Goal: Information Seeking & Learning: Compare options

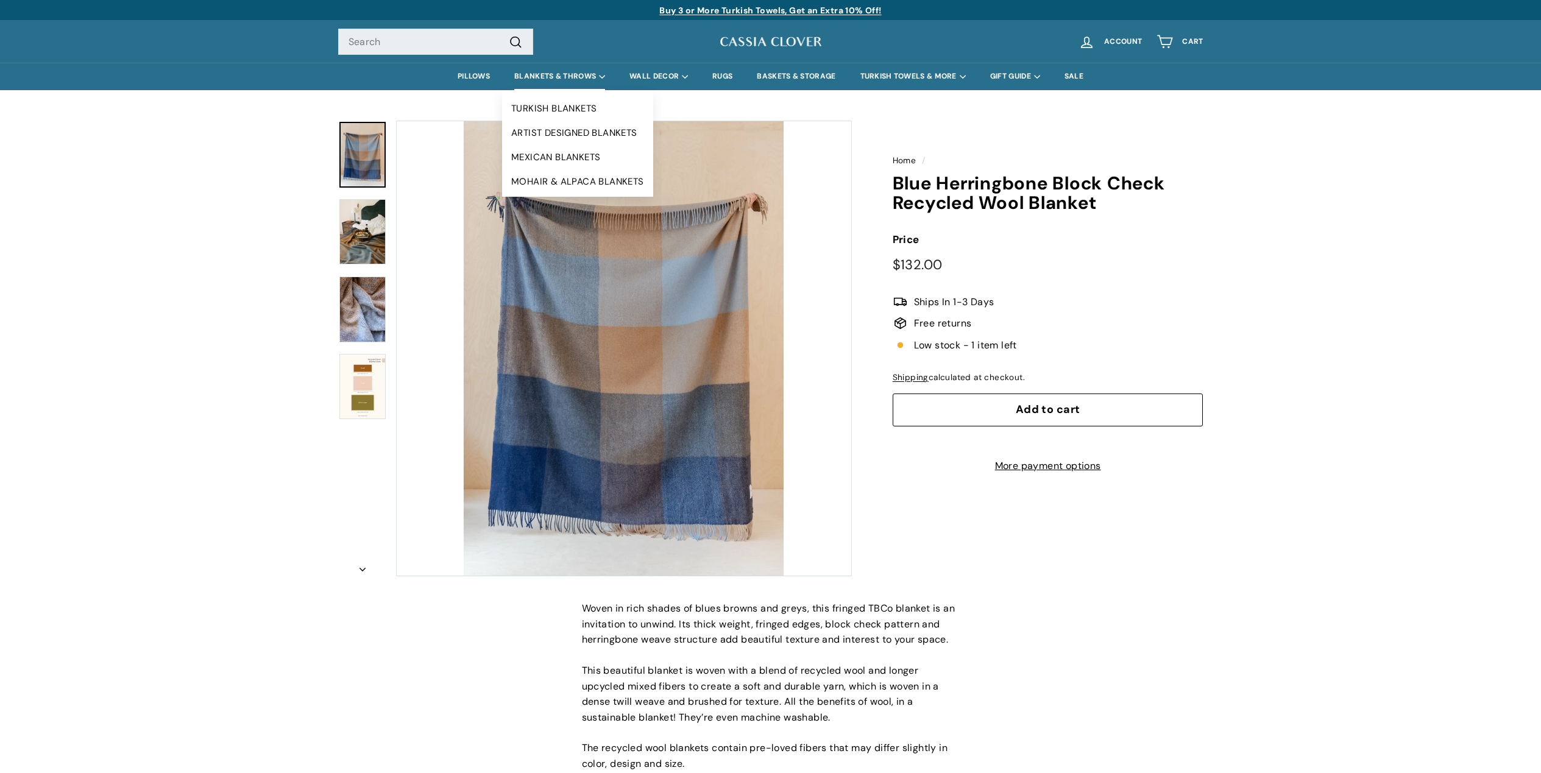
click at [571, 72] on summary "BLANKETS & THROWS" at bounding box center [559, 76] width 115 height 27
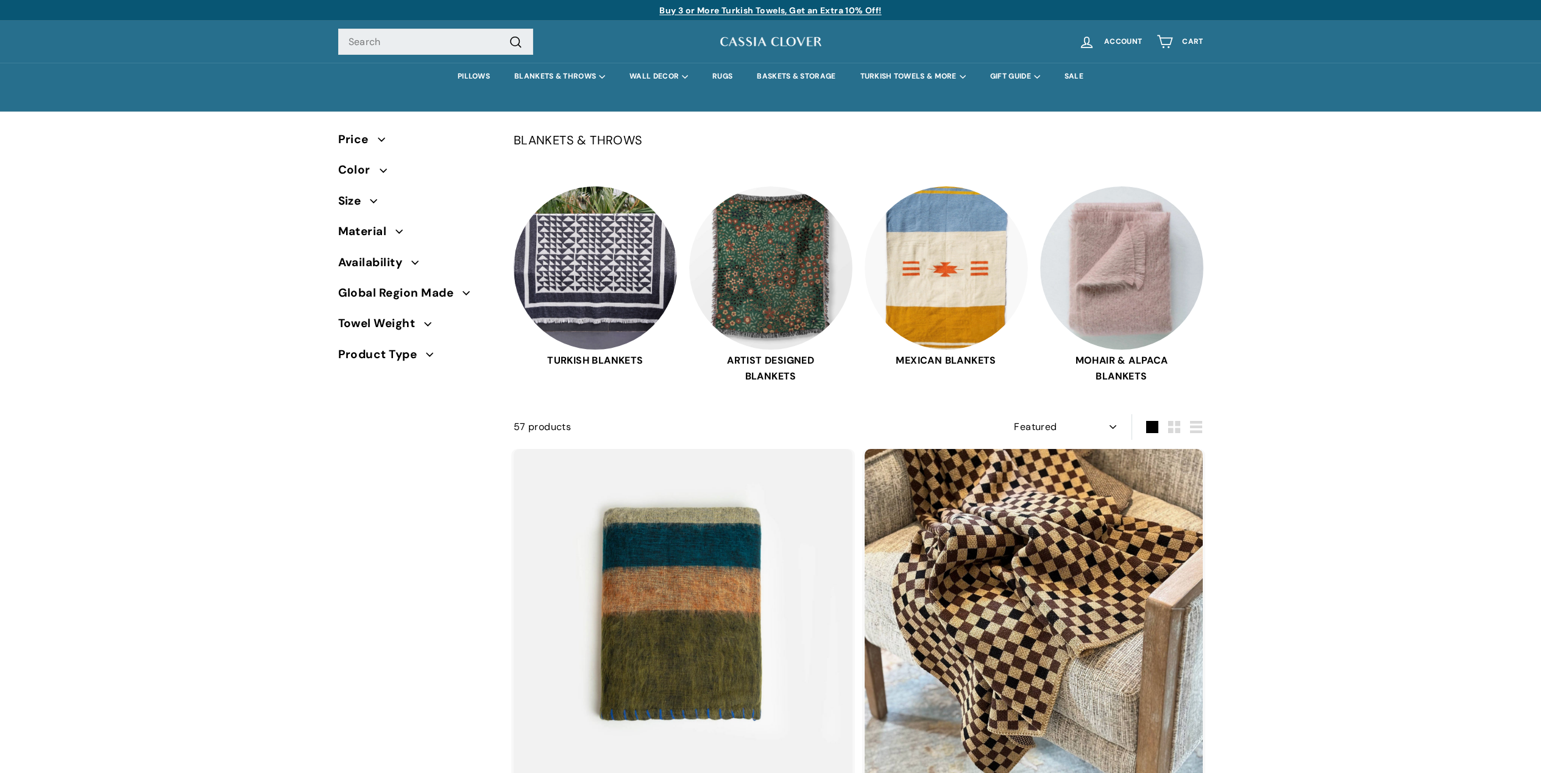
select select "manual"
click at [603, 264] on img at bounding box center [595, 266] width 163 height 163
click at [888, 260] on img at bounding box center [946, 266] width 163 height 163
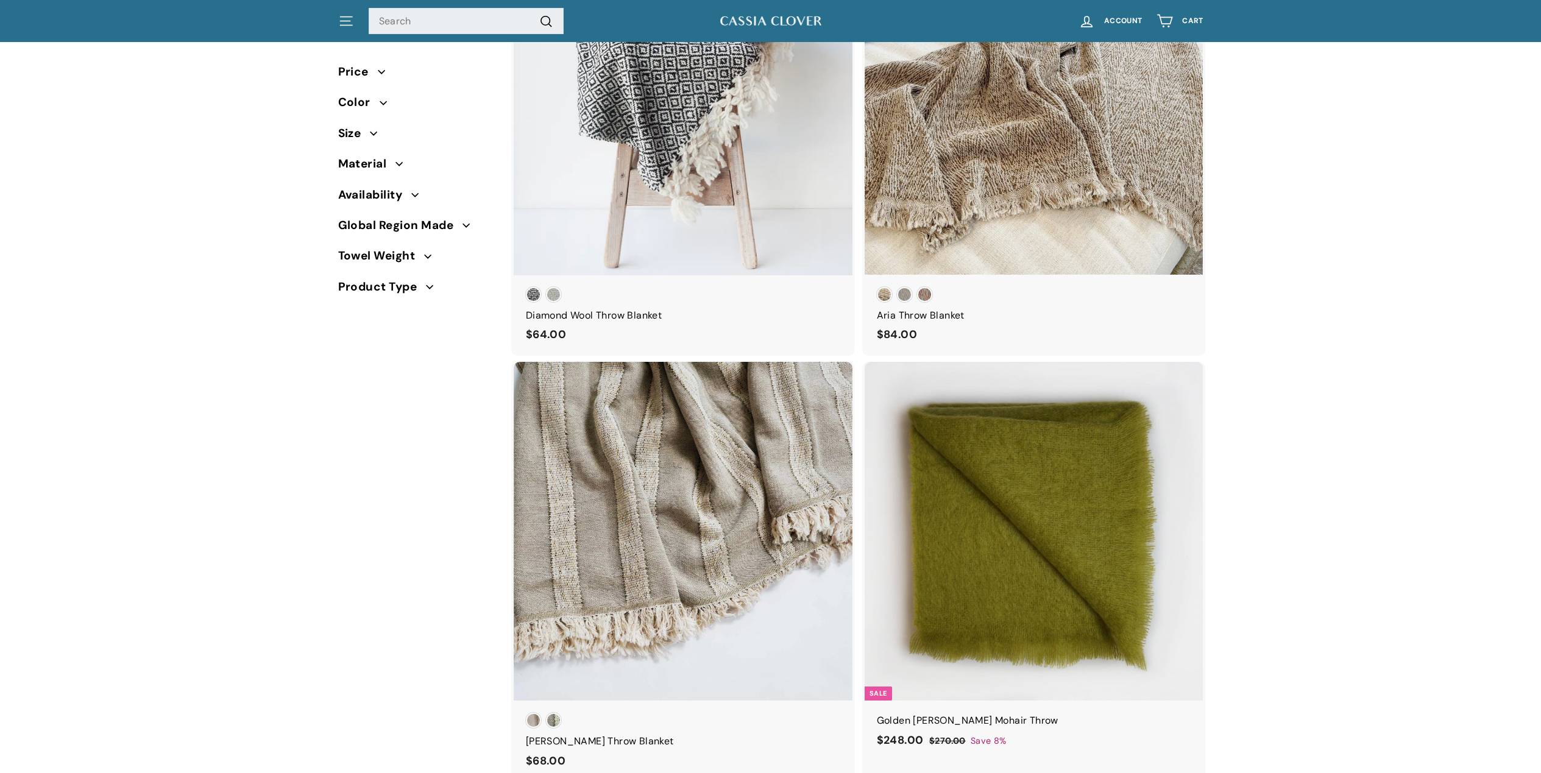
scroll to position [1442, 0]
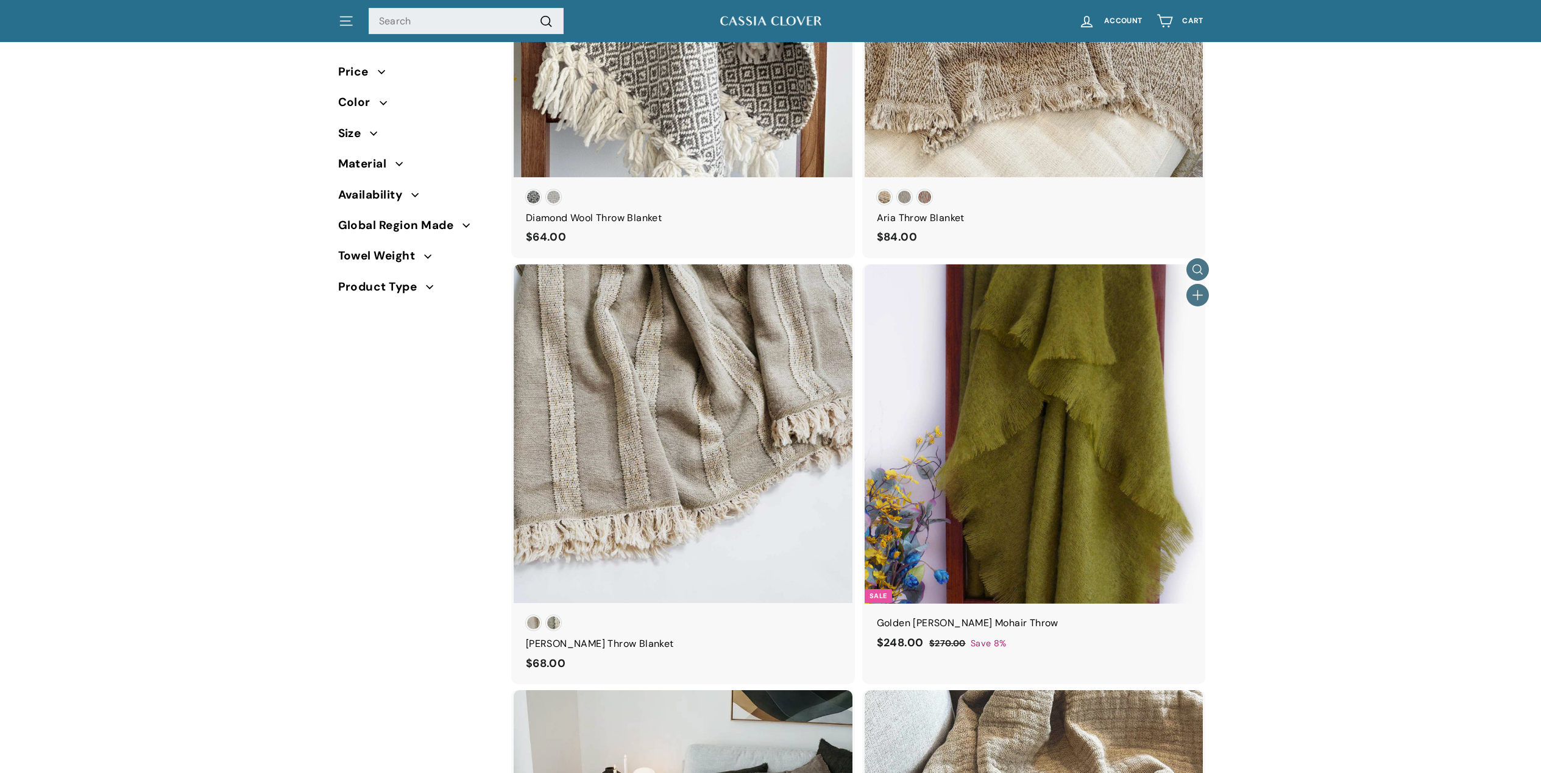
click at [1070, 316] on img at bounding box center [1034, 434] width 339 height 339
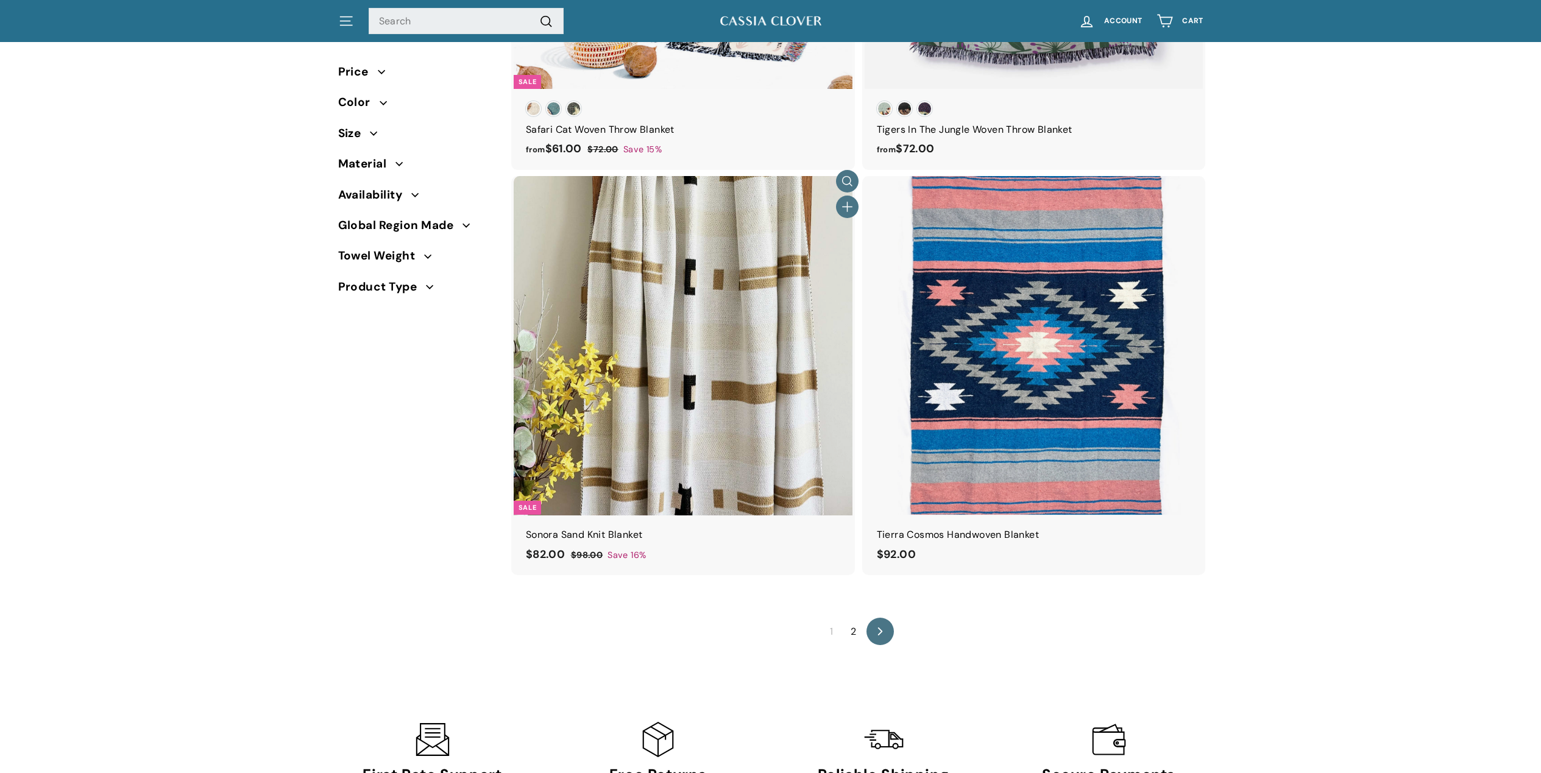
scroll to position [8551, 0]
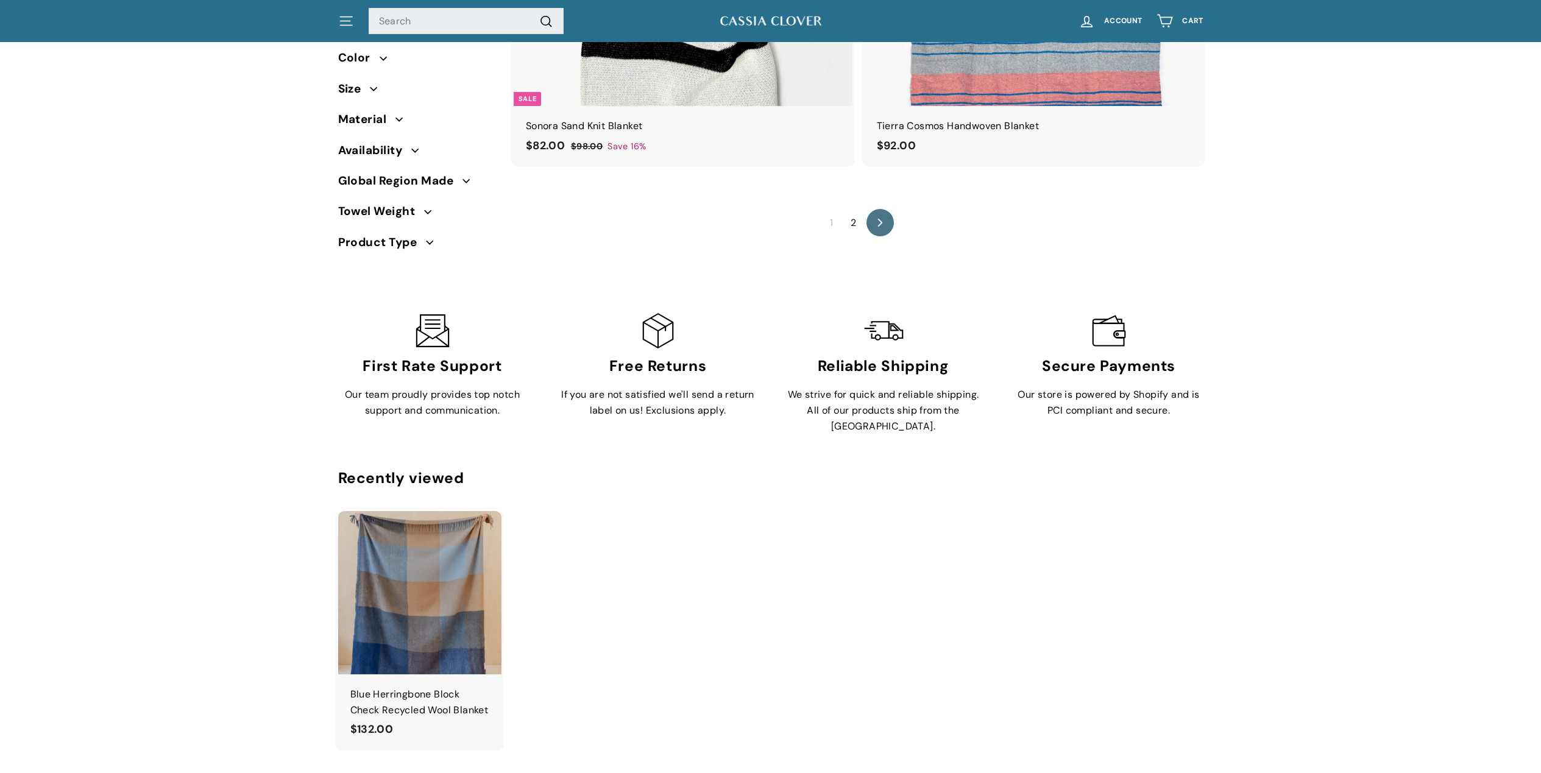
click at [856, 213] on link "2" at bounding box center [854, 223] width 20 height 20
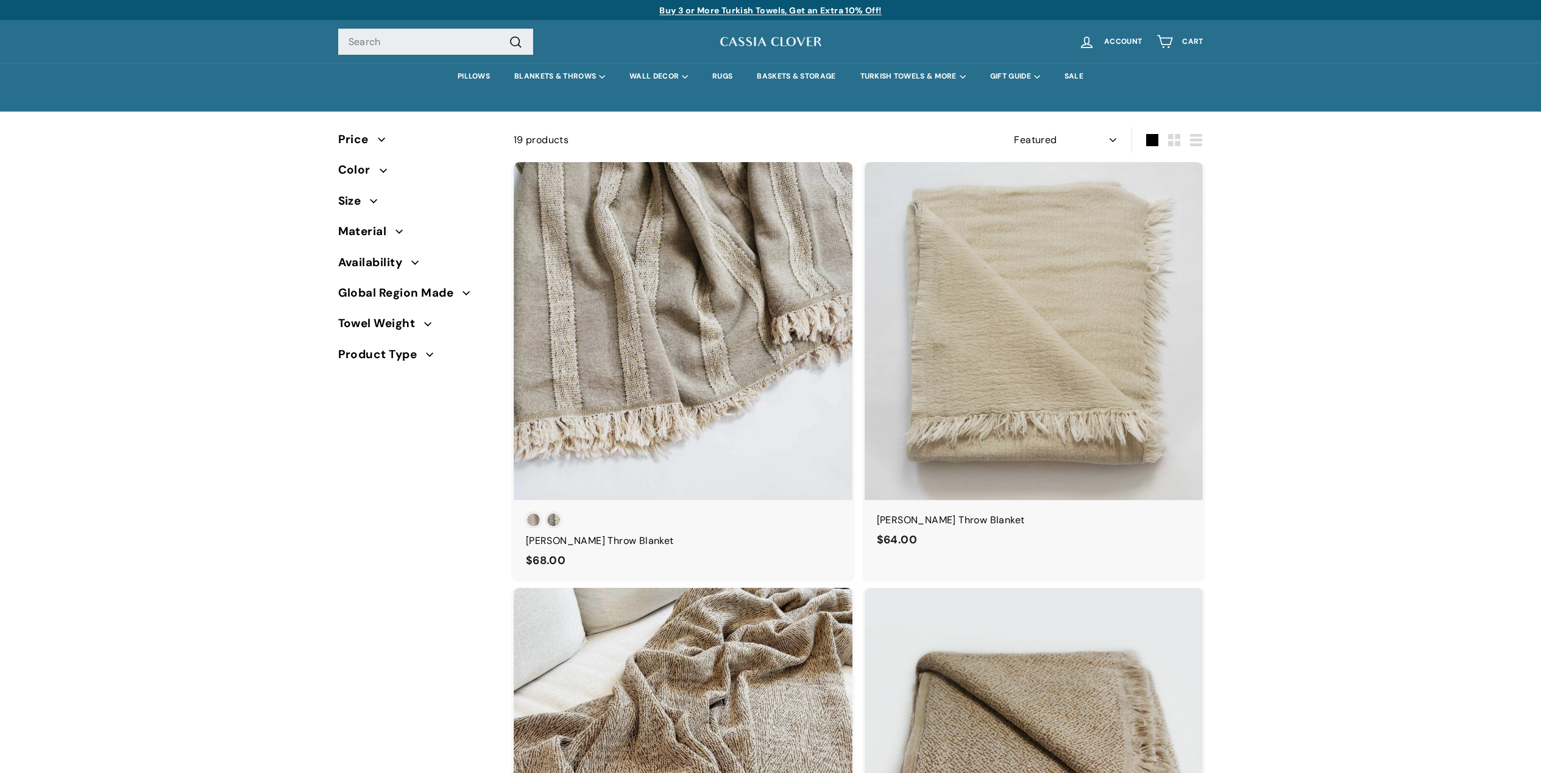
select select "manual"
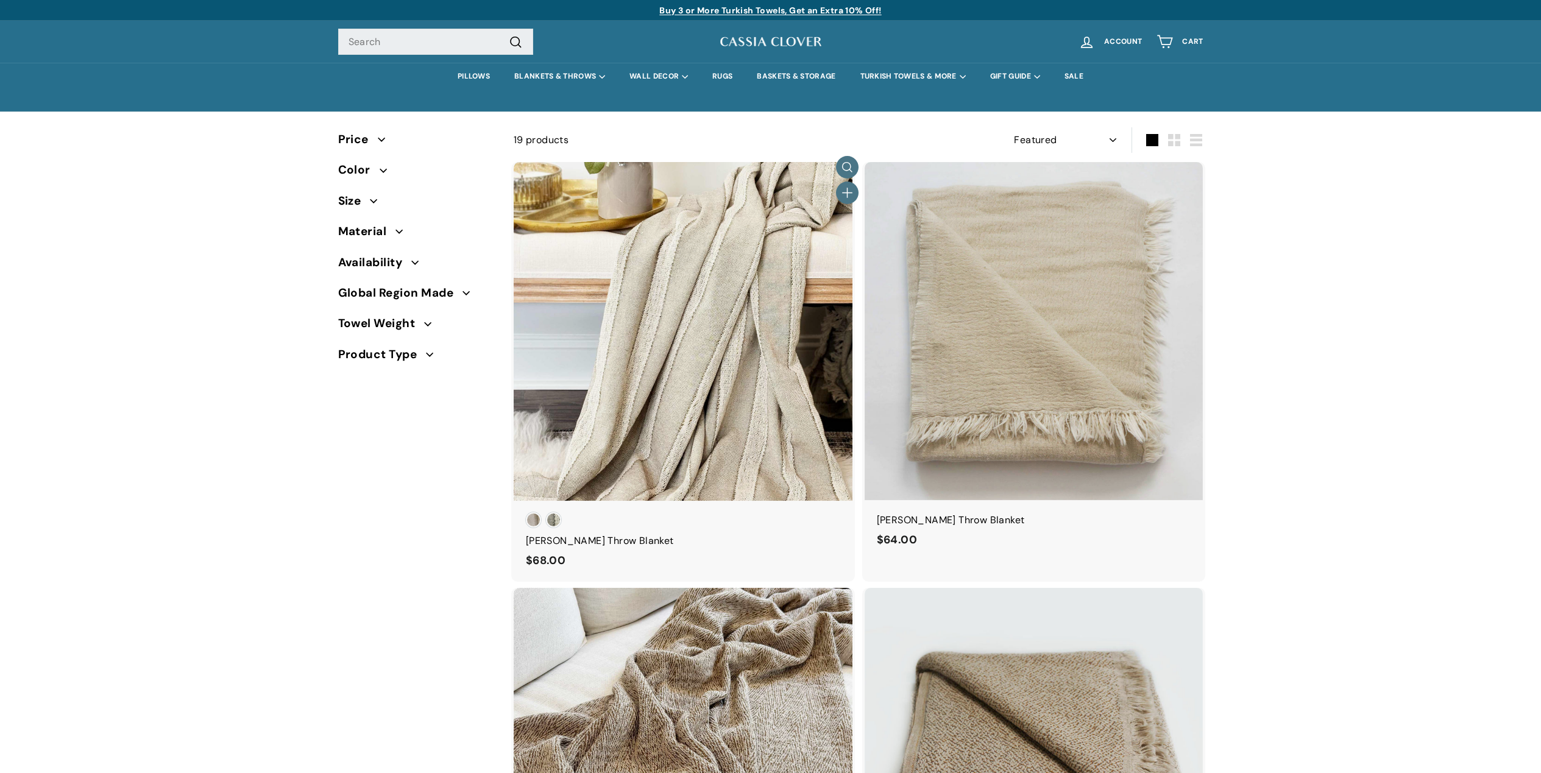
scroll to position [573, 0]
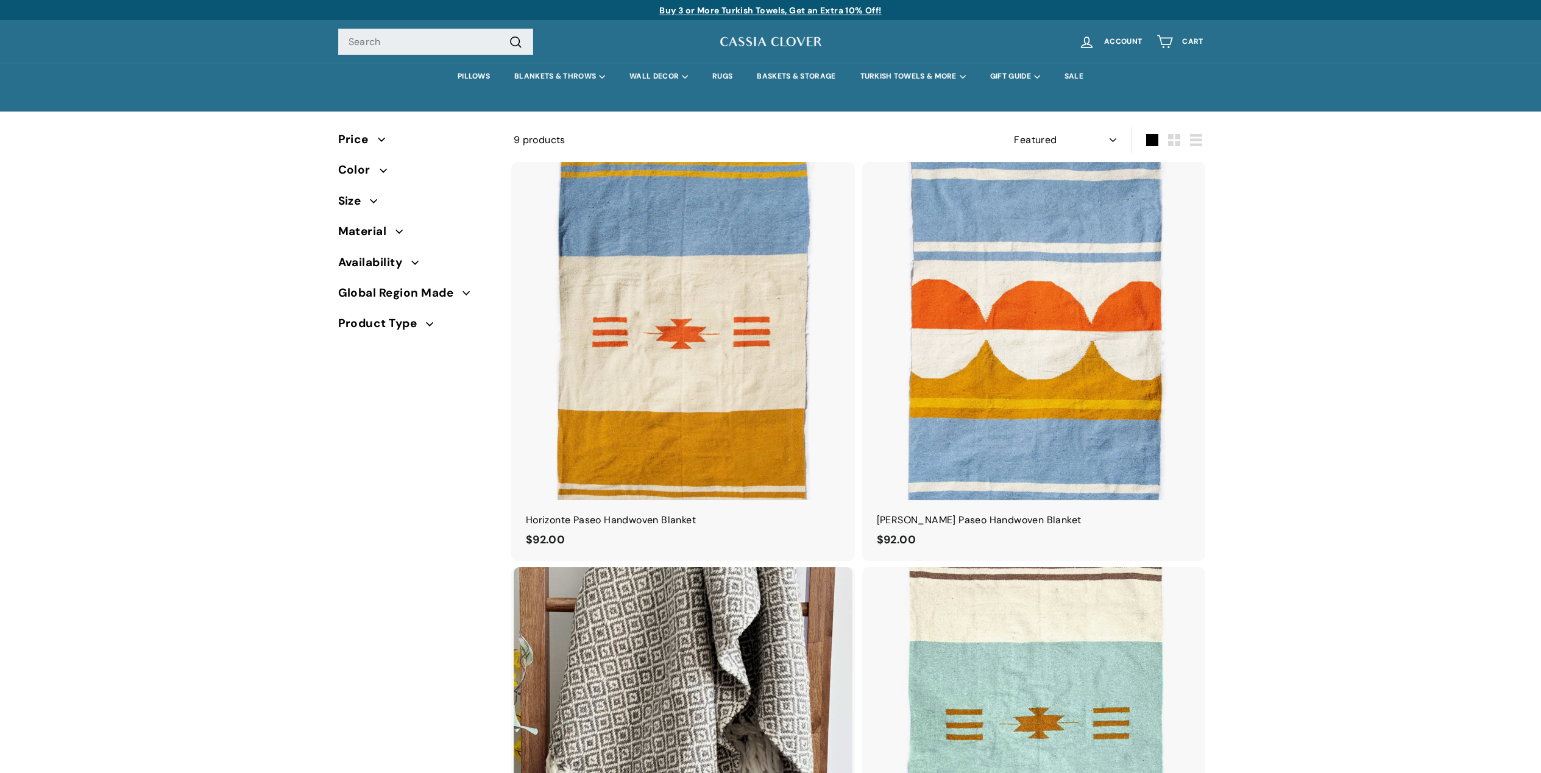
select select "manual"
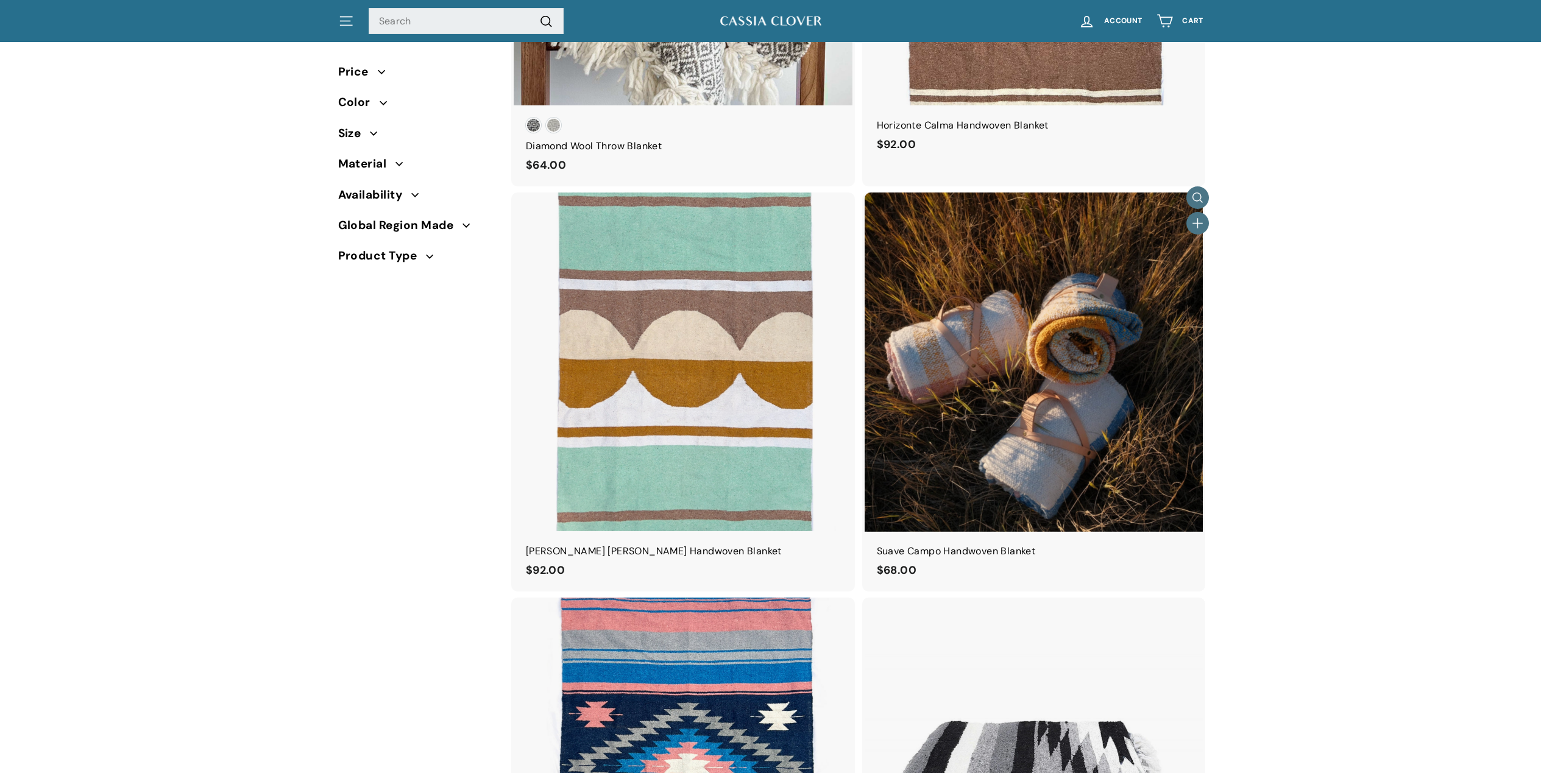
scroll to position [1198, 0]
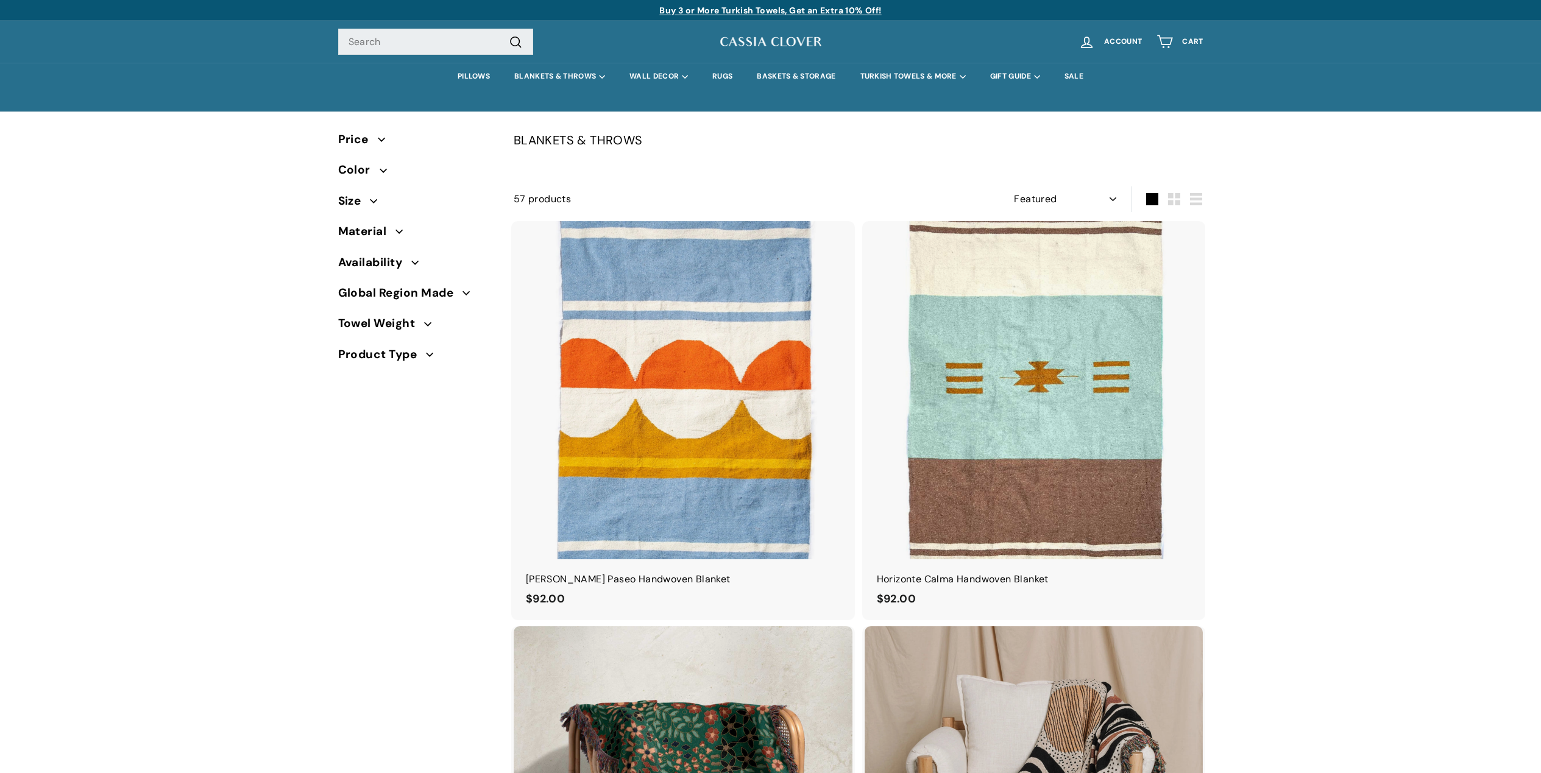
select select "manual"
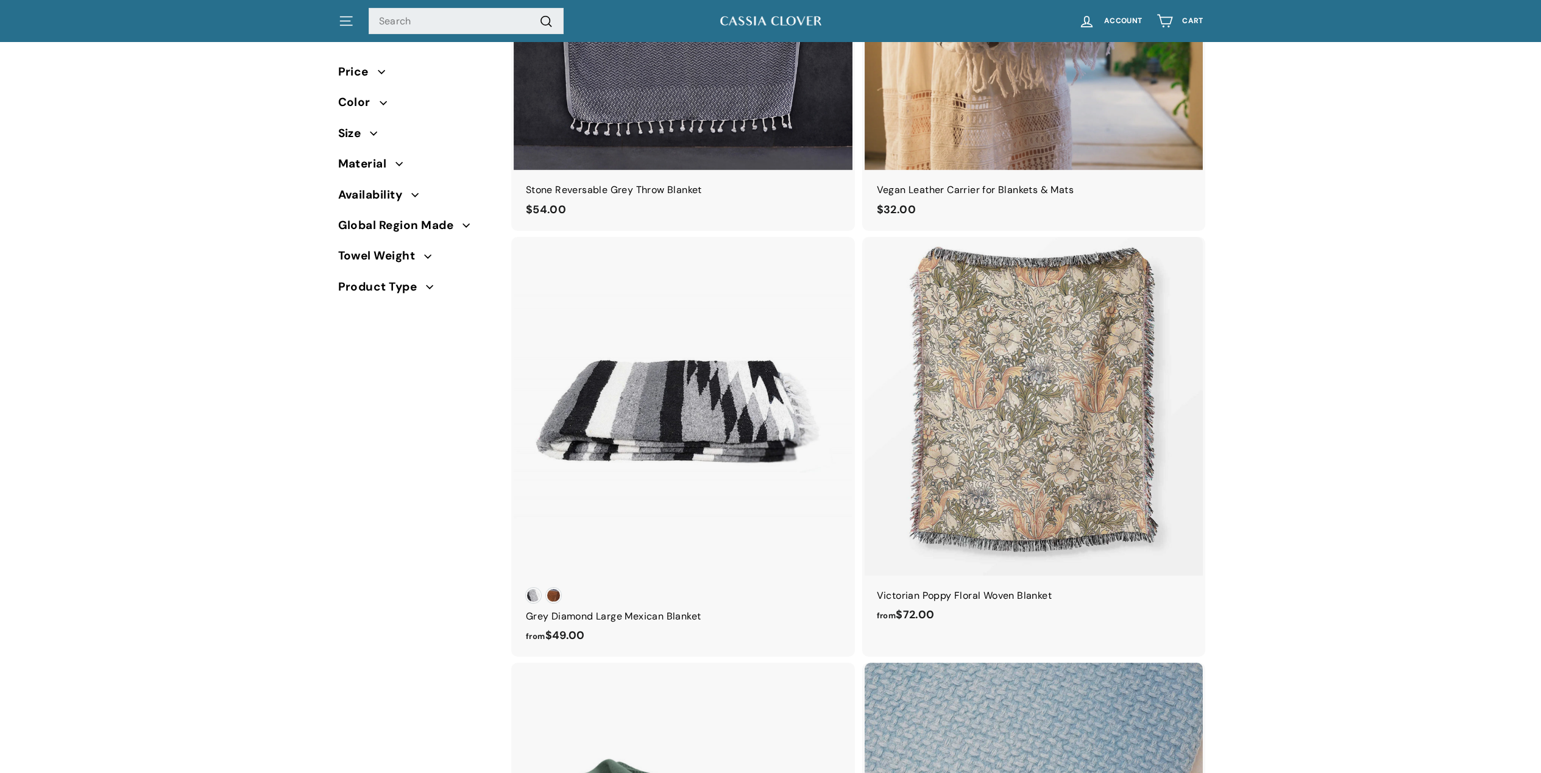
scroll to position [2842, 0]
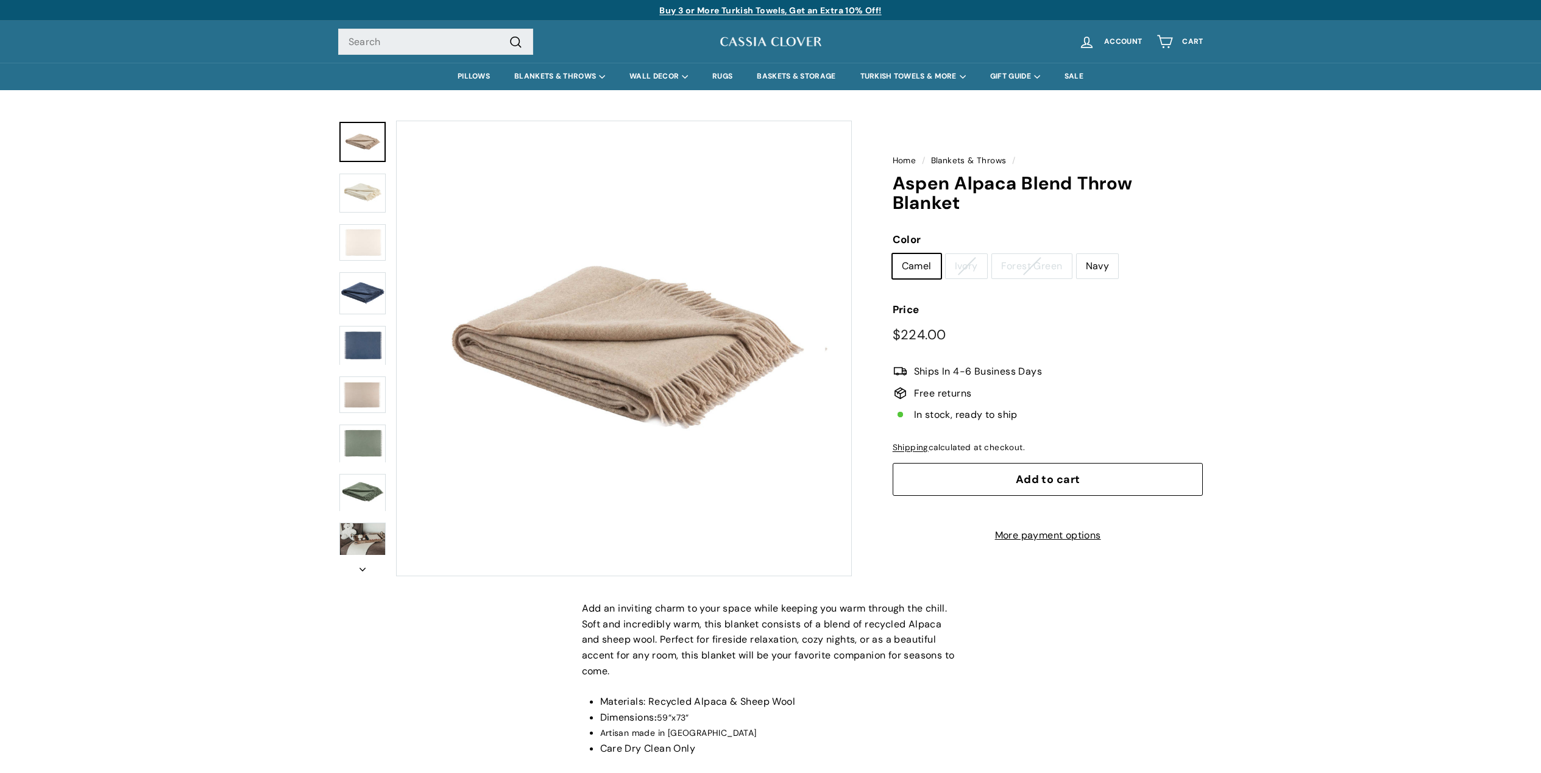
click at [360, 438] on img at bounding box center [363, 444] width 46 height 38
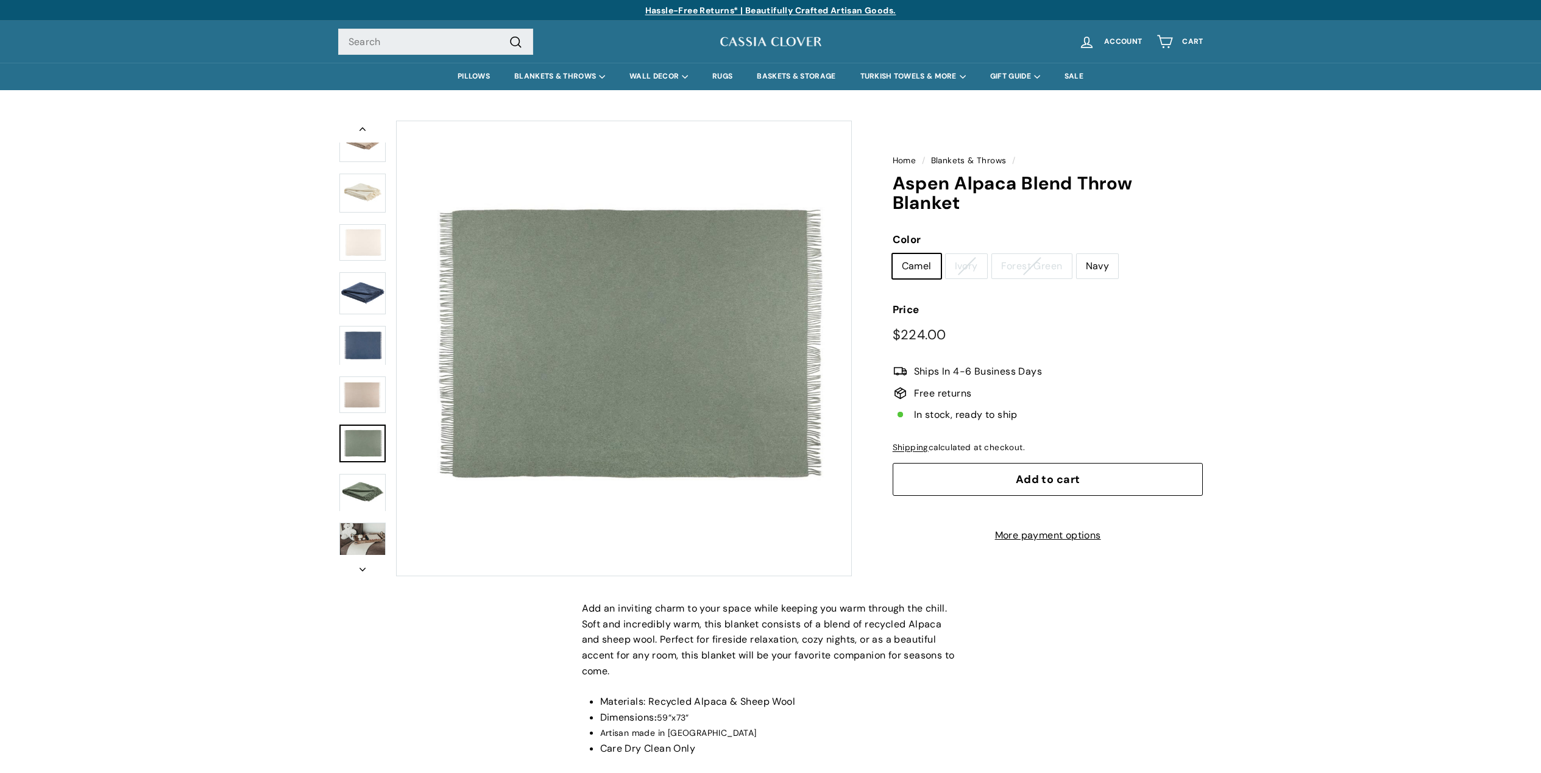
click at [967, 265] on label "Ivory" at bounding box center [966, 266] width 41 height 24
click at [946, 254] on input "Ivory" at bounding box center [945, 254] width 1 height 1
radio input "true"
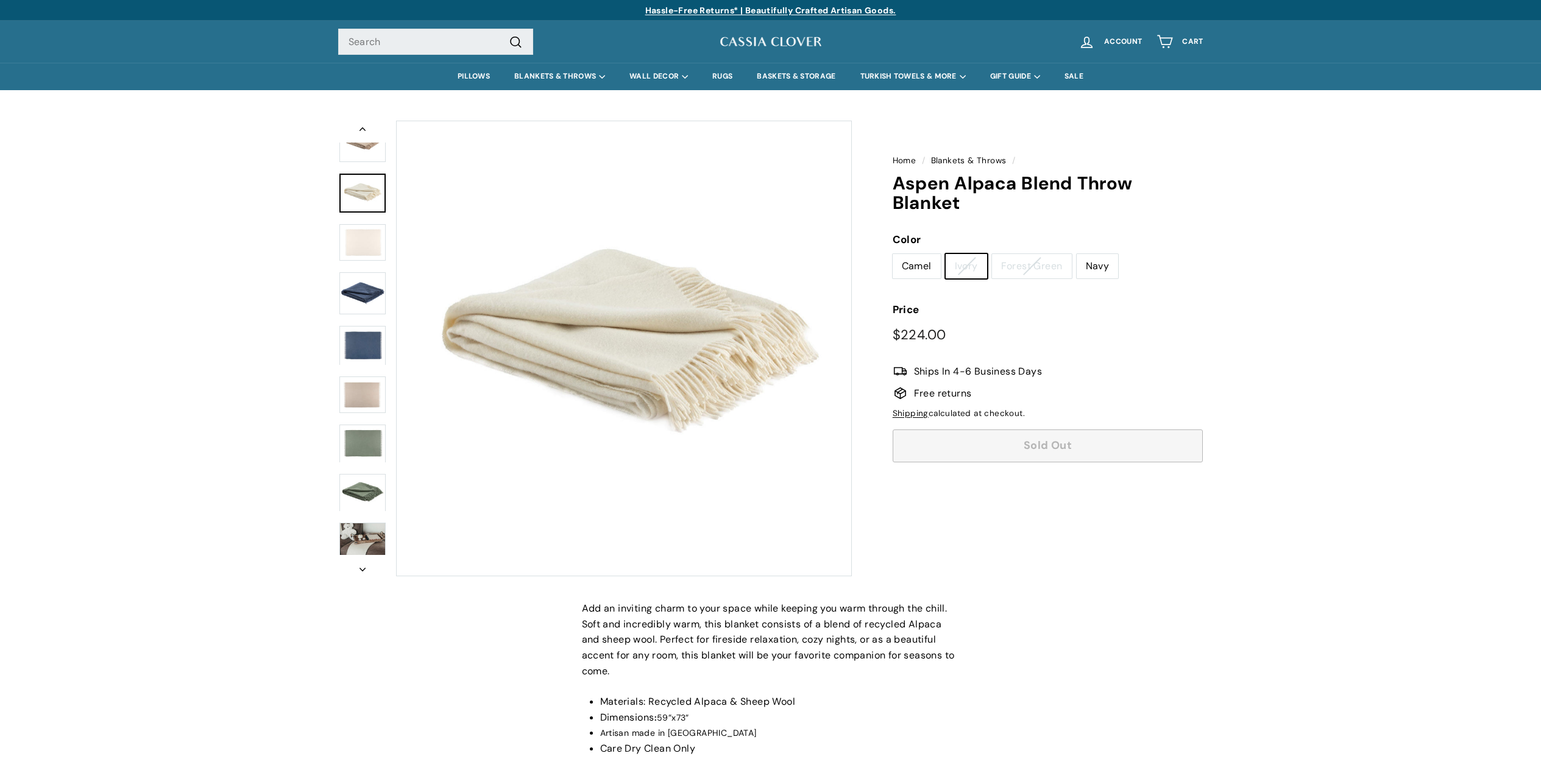
click at [1017, 266] on label "Forest Green" at bounding box center [1032, 266] width 80 height 24
click at [992, 254] on input "Forest Green" at bounding box center [992, 254] width 1 height 1
radio input "true"
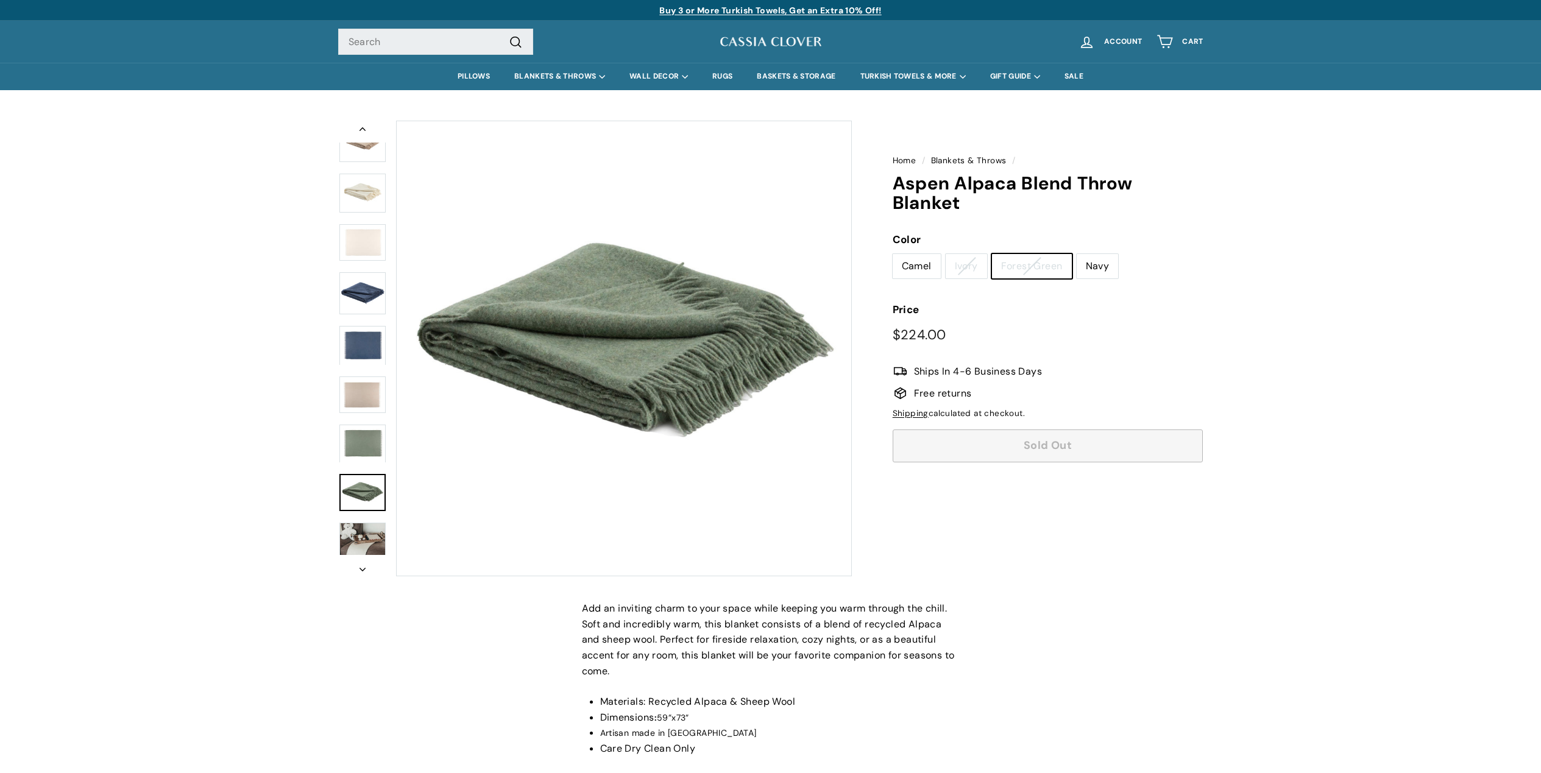
click at [1085, 266] on label "Navy" at bounding box center [1098, 266] width 42 height 24
click at [1077, 254] on input "Navy" at bounding box center [1076, 254] width 1 height 1
radio input "true"
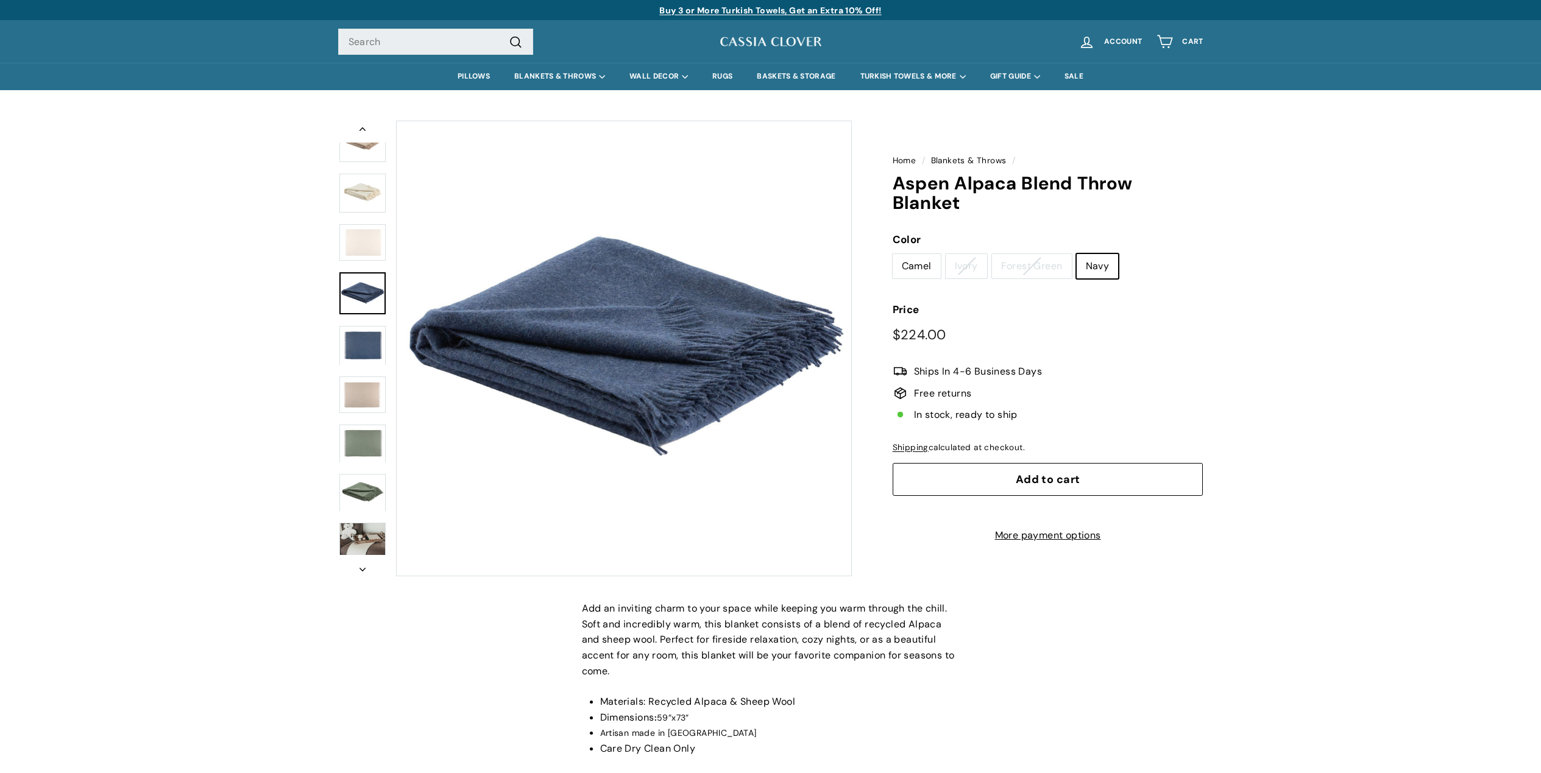
click at [912, 266] on label "Camel" at bounding box center [917, 266] width 48 height 24
click at [893, 254] on input "Camel" at bounding box center [892, 254] width 1 height 1
radio input "true"
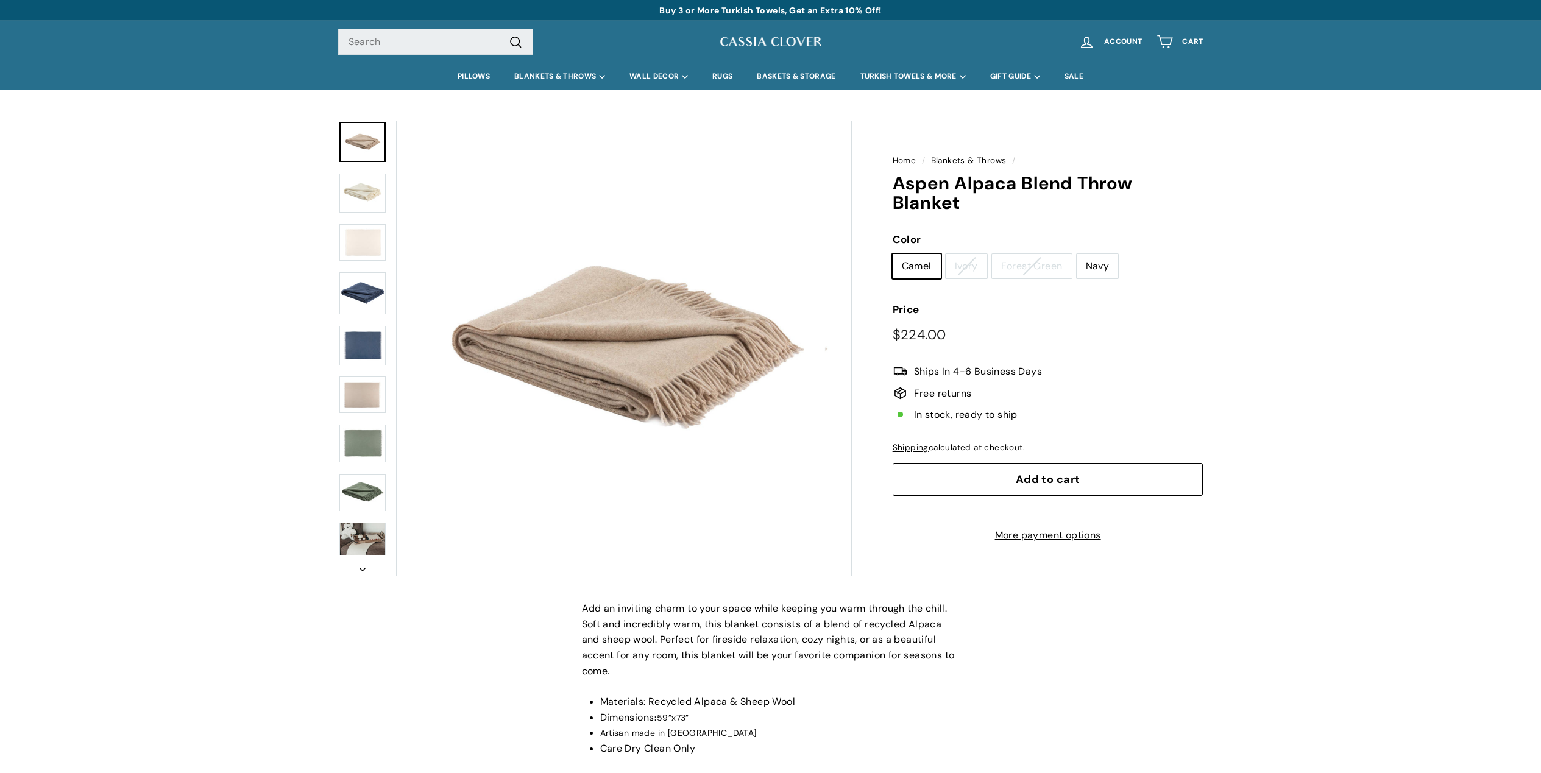
click at [967, 158] on link "Blankets & Throws" at bounding box center [969, 160] width 76 height 10
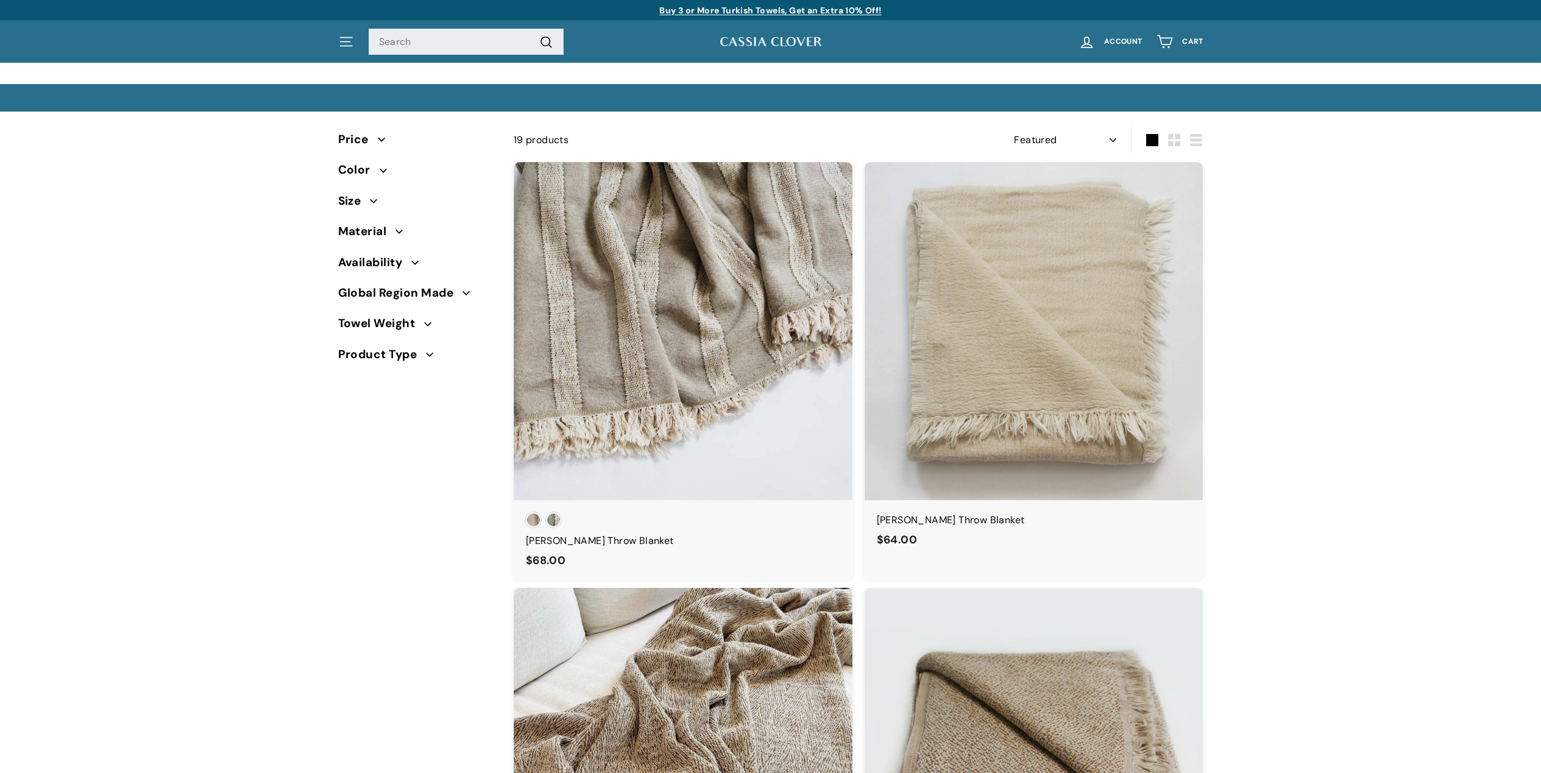
select select "manual"
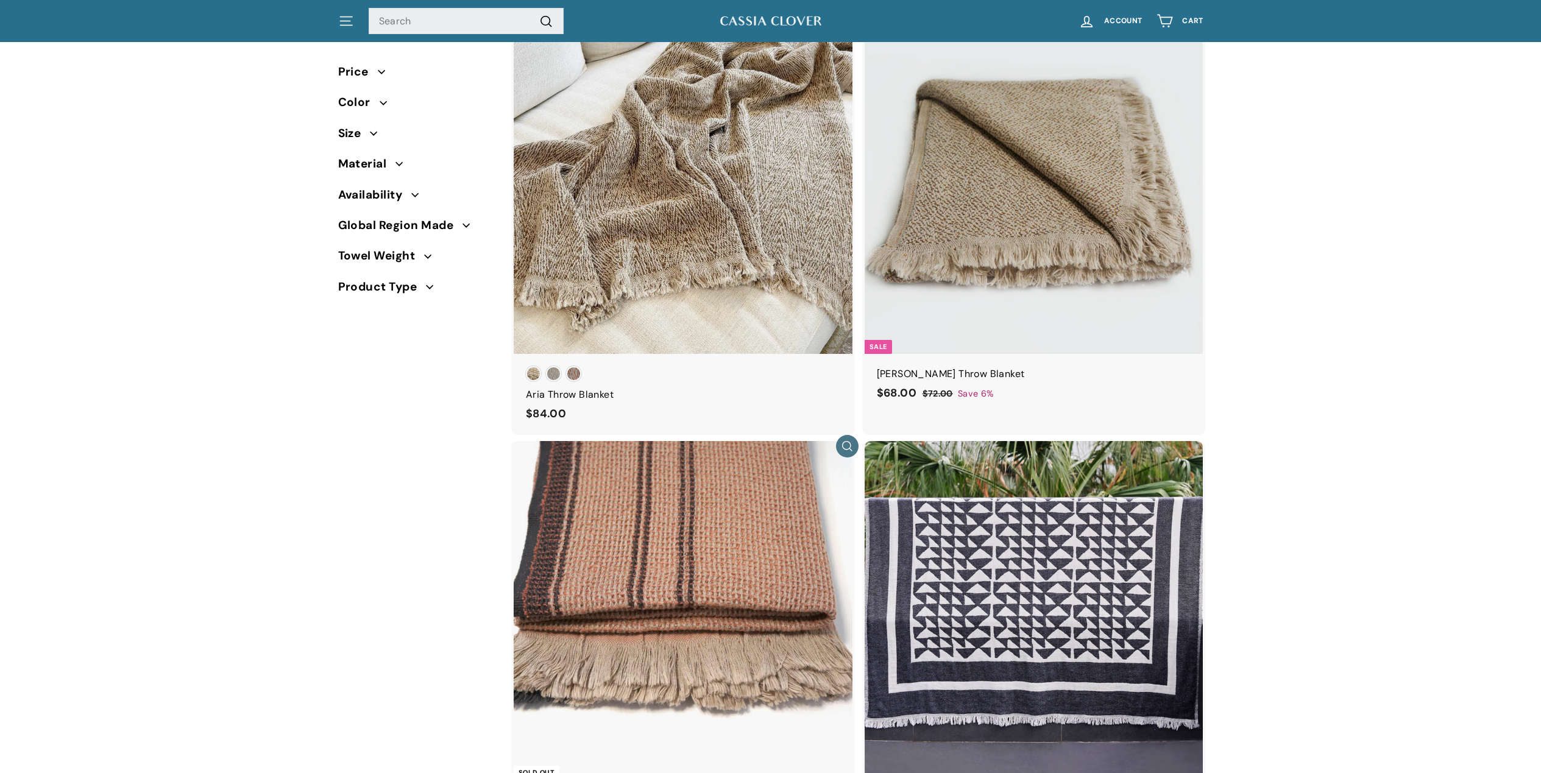
scroll to position [923, 0]
